Goal: Obtain resource: Obtain resource

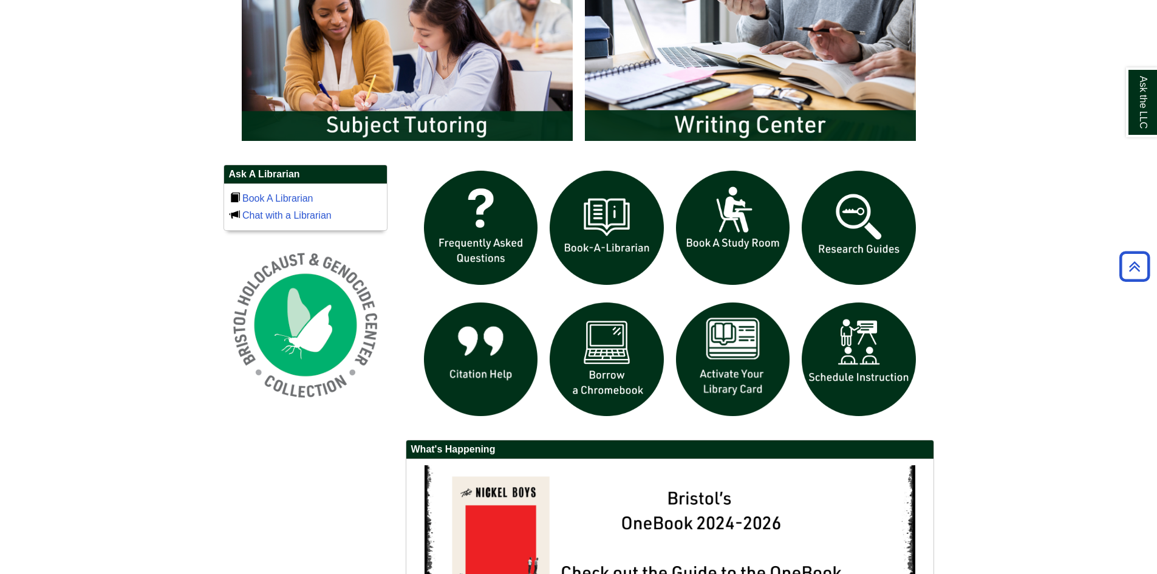
scroll to position [788, 0]
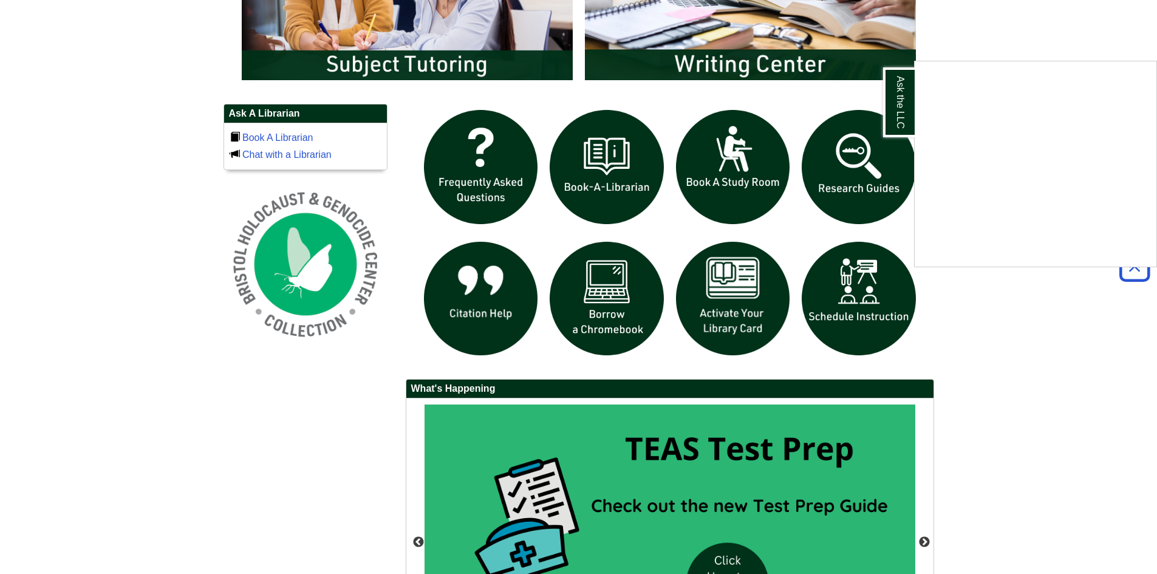
click at [728, 308] on div "Ask the LLC" at bounding box center [578, 287] width 1157 height 574
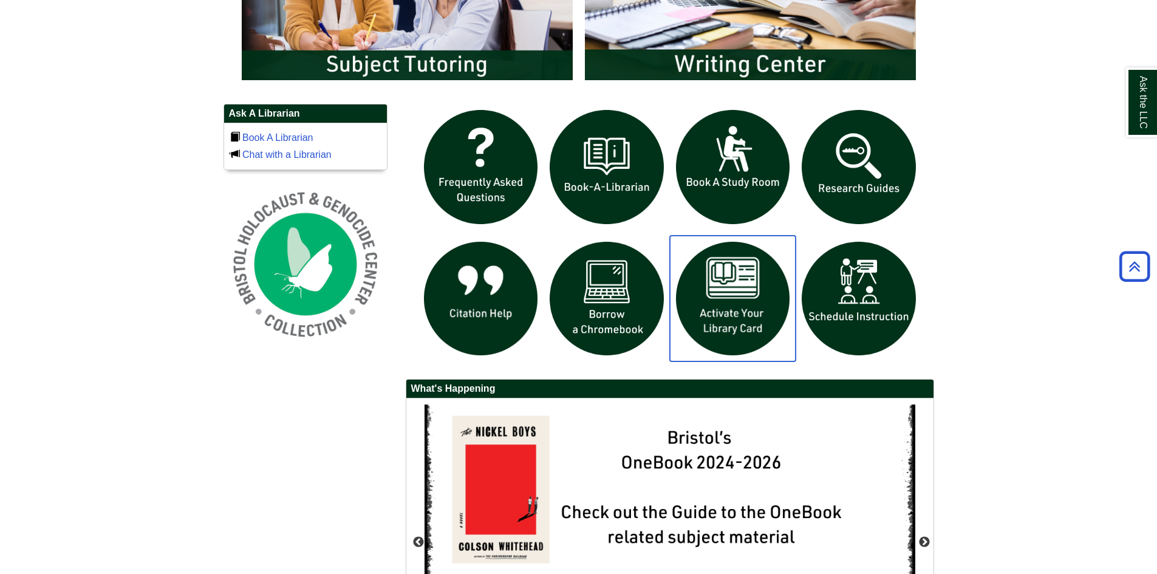
click at [730, 300] on img "slideshow" at bounding box center [733, 299] width 126 height 126
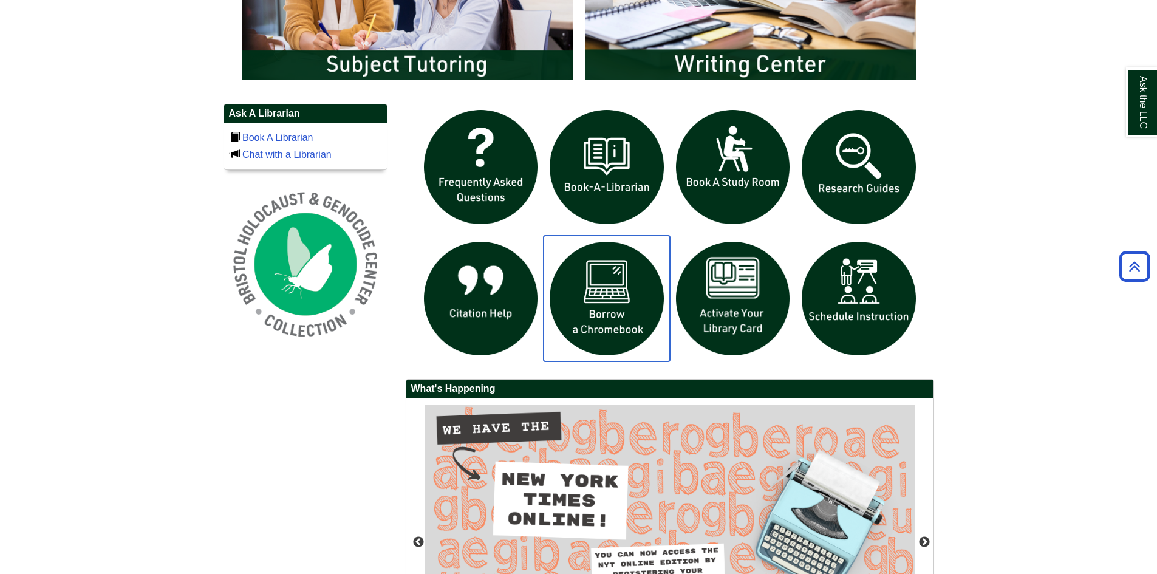
click at [604, 308] on img "slideshow" at bounding box center [606, 299] width 126 height 126
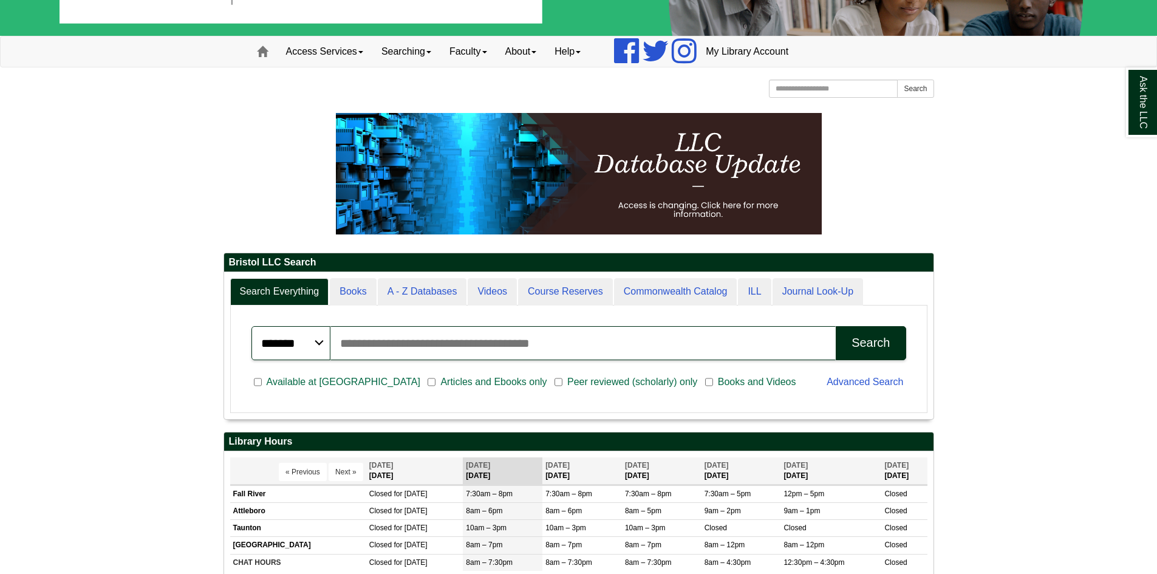
scroll to position [92, 0]
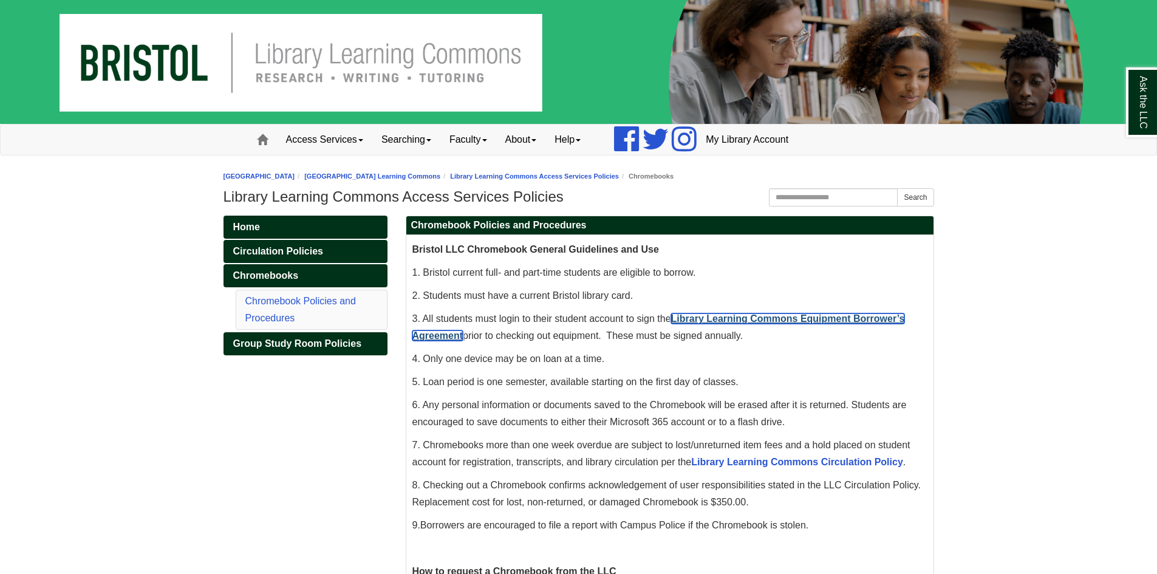
click at [697, 316] on link "Library Learning Commons Equipment Borrower’s Agreement" at bounding box center [658, 326] width 492 height 27
